Goal: Transaction & Acquisition: Obtain resource

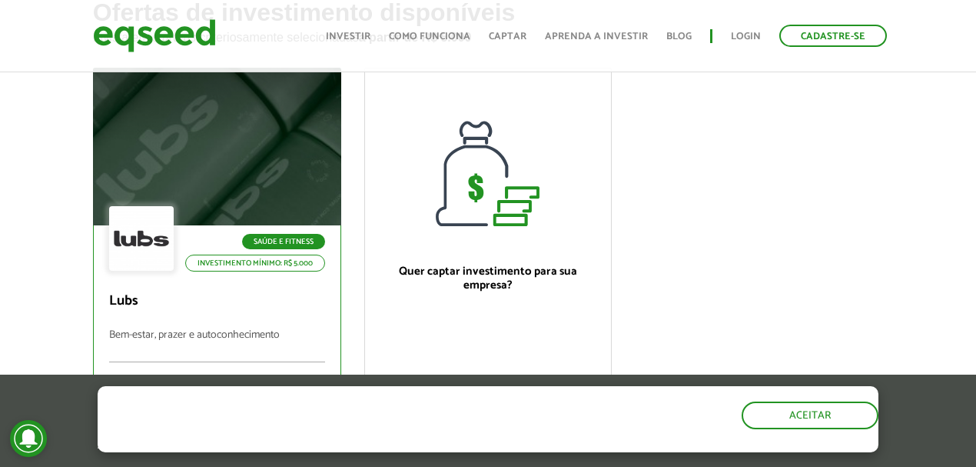
scroll to position [102, 0]
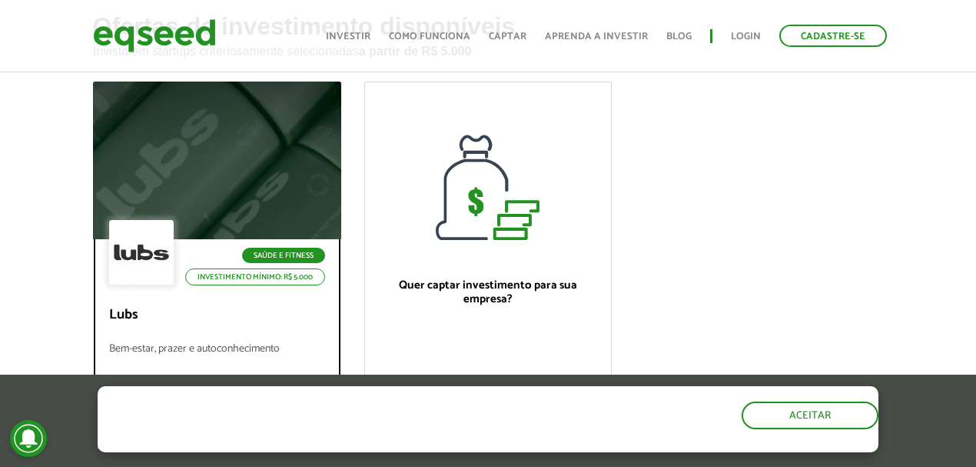
click at [228, 220] on div "Saúde e Fitness Investimento mínimo: R$ 5.000" at bounding box center [217, 254] width 216 height 68
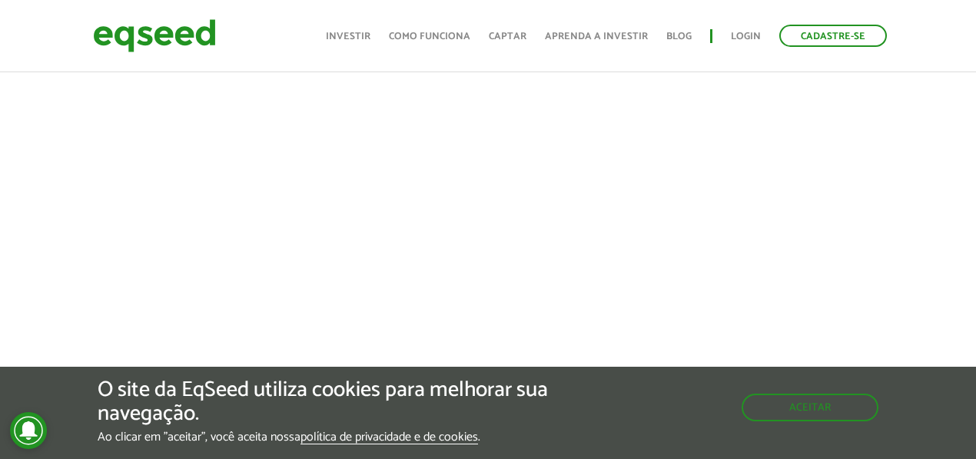
scroll to position [667, 0]
click at [843, 406] on button "Aceitar" at bounding box center [812, 406] width 134 height 25
